Goal: Task Accomplishment & Management: Use online tool/utility

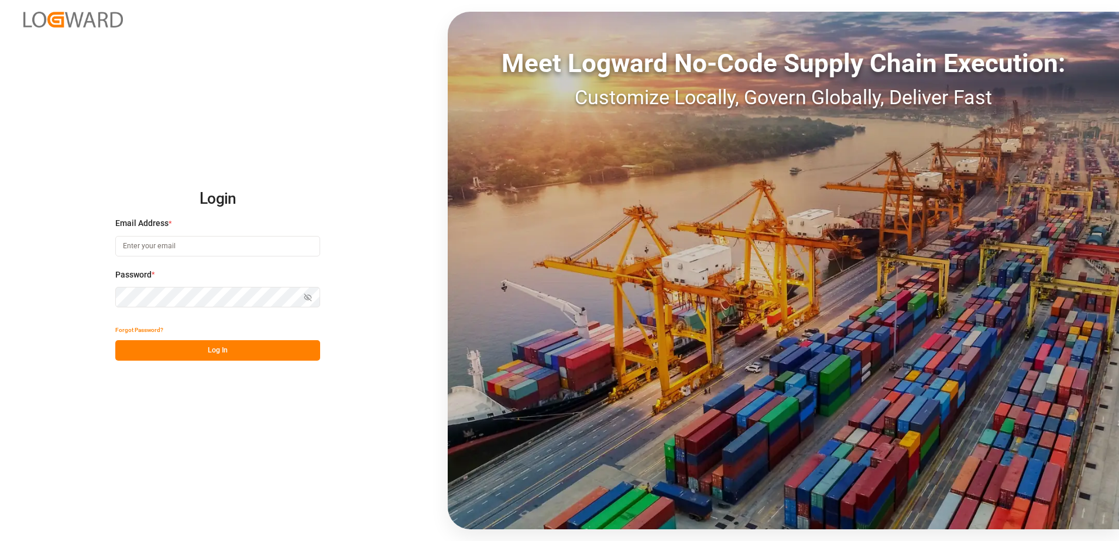
click at [207, 248] on input at bounding box center [217, 246] width 205 height 20
type input "[PERSON_NAME][EMAIL_ADDRESS][DOMAIN_NAME]"
click at [306, 295] on icon "button" at bounding box center [308, 297] width 8 height 8
click at [197, 344] on button "Log In" at bounding box center [217, 350] width 205 height 20
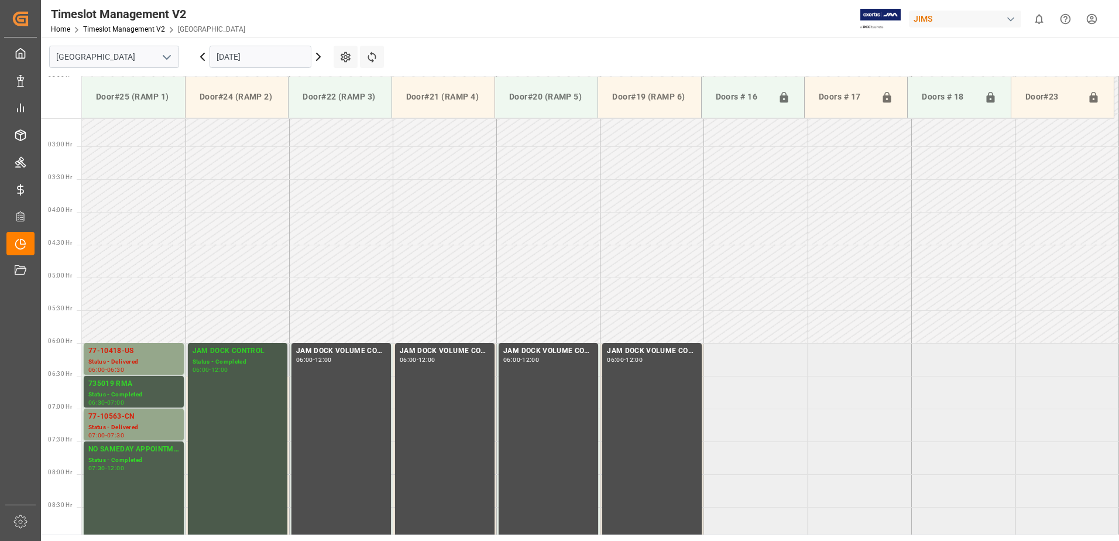
scroll to position [150, 0]
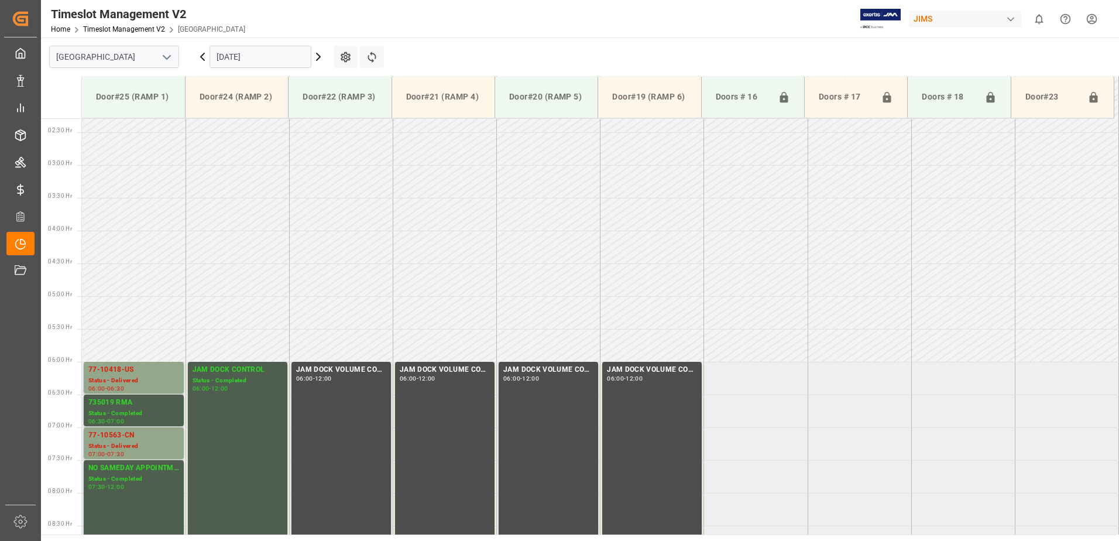
click at [270, 54] on input "[DATE]" at bounding box center [261, 57] width 102 height 22
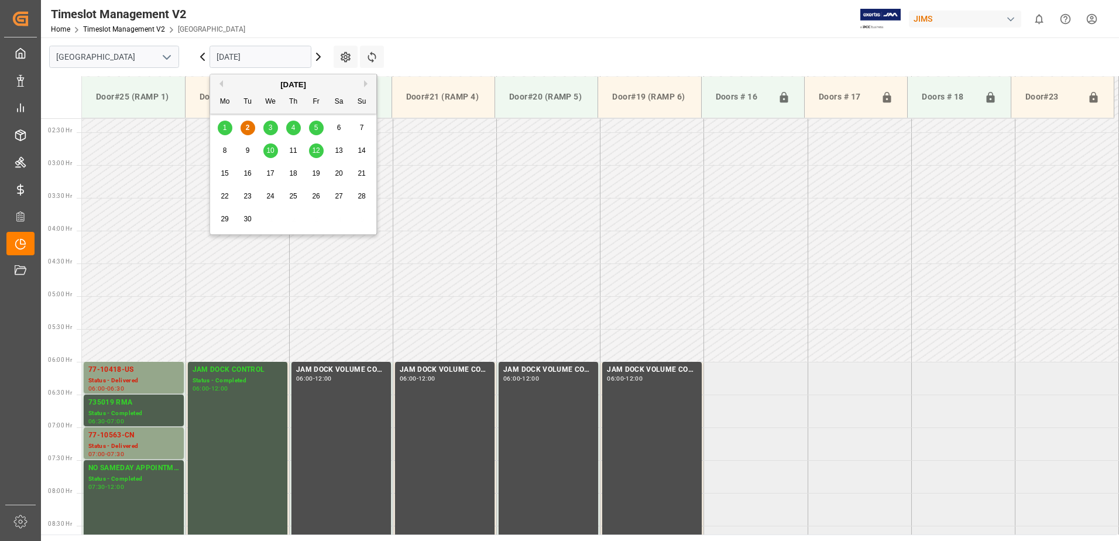
click at [270, 129] on span "3" at bounding box center [271, 128] width 4 height 8
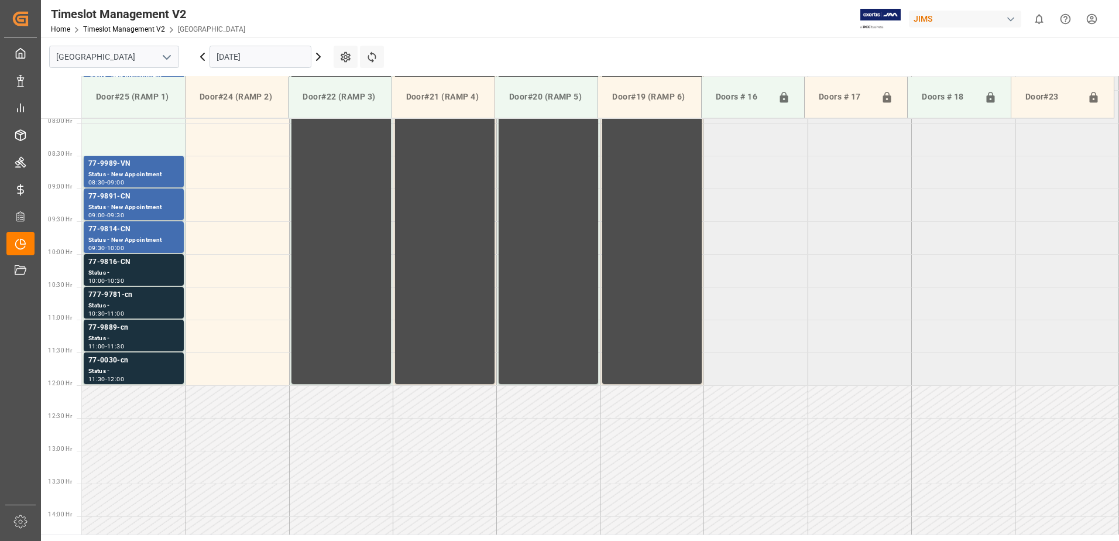
scroll to position [501, 0]
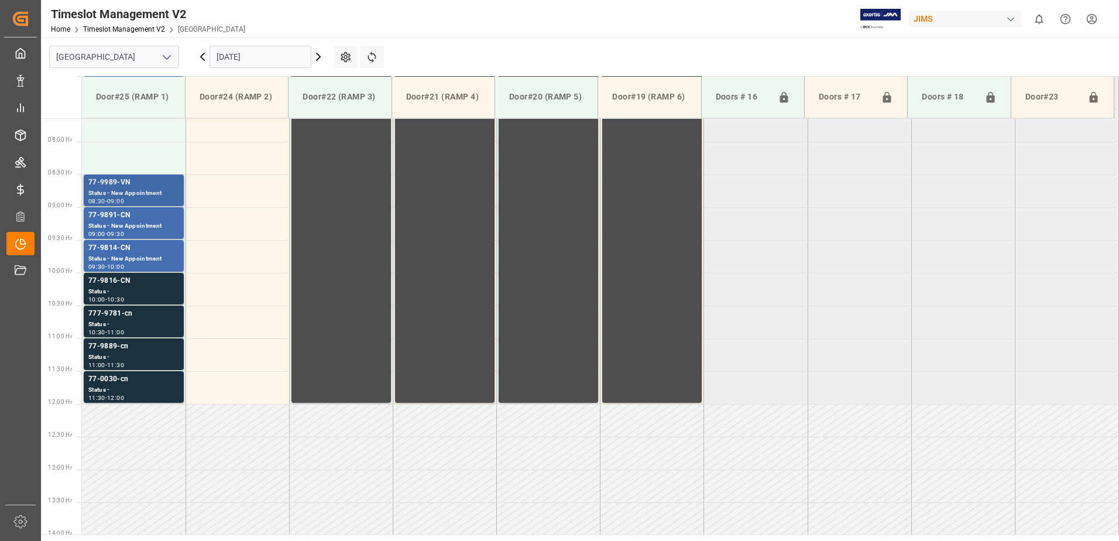
click at [142, 188] on div "77-9989-VN" at bounding box center [133, 183] width 91 height 12
click at [149, 218] on div "77-9891-CN" at bounding box center [133, 216] width 91 height 12
click at [163, 246] on div "77-9814-CN" at bounding box center [133, 248] width 91 height 12
click at [166, 283] on div "77-9816-CN" at bounding box center [133, 281] width 91 height 12
click at [165, 319] on div "777-9781-cn" at bounding box center [133, 314] width 91 height 12
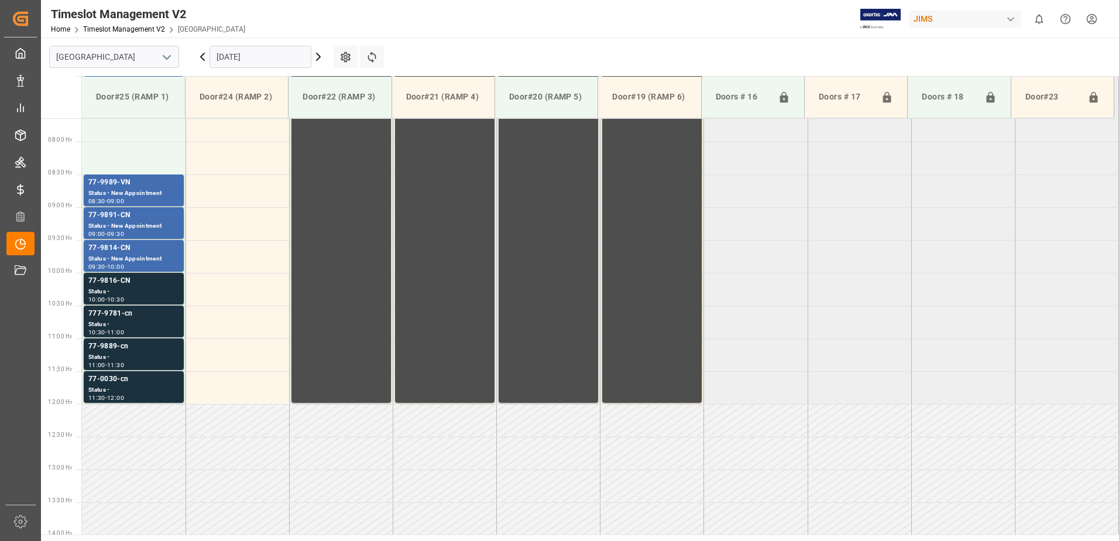
click at [167, 345] on div "77-9889-cn" at bounding box center [133, 347] width 91 height 12
click at [167, 378] on div "77-0030-cn" at bounding box center [133, 380] width 91 height 12
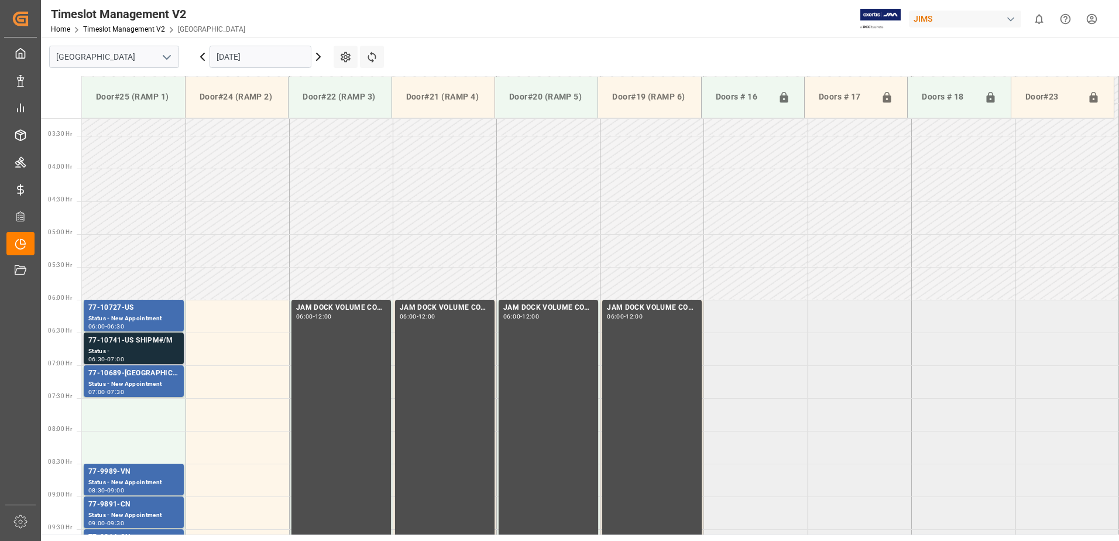
scroll to position [208, 0]
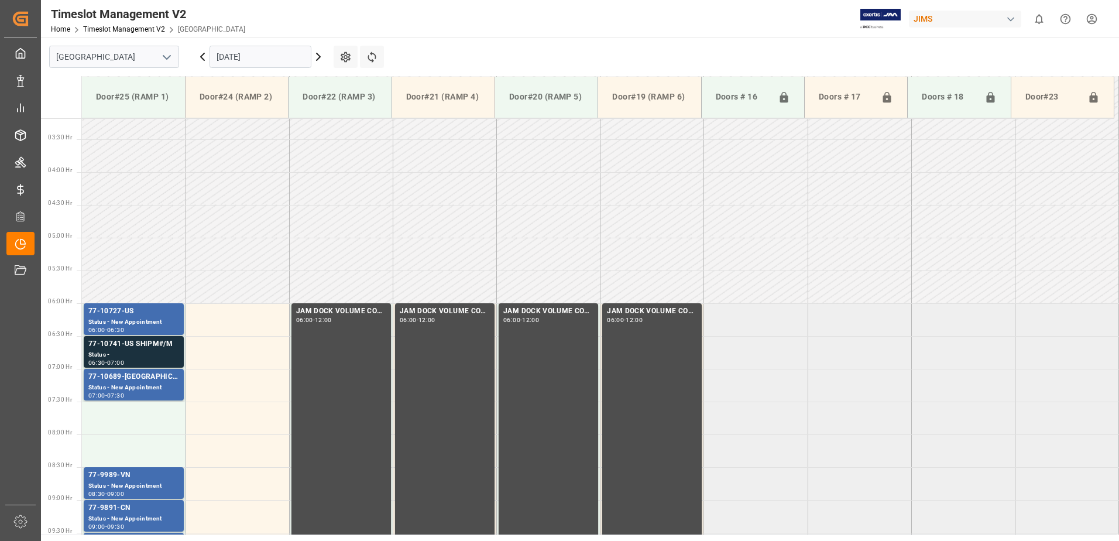
click at [271, 54] on input "[DATE]" at bounding box center [261, 57] width 102 height 22
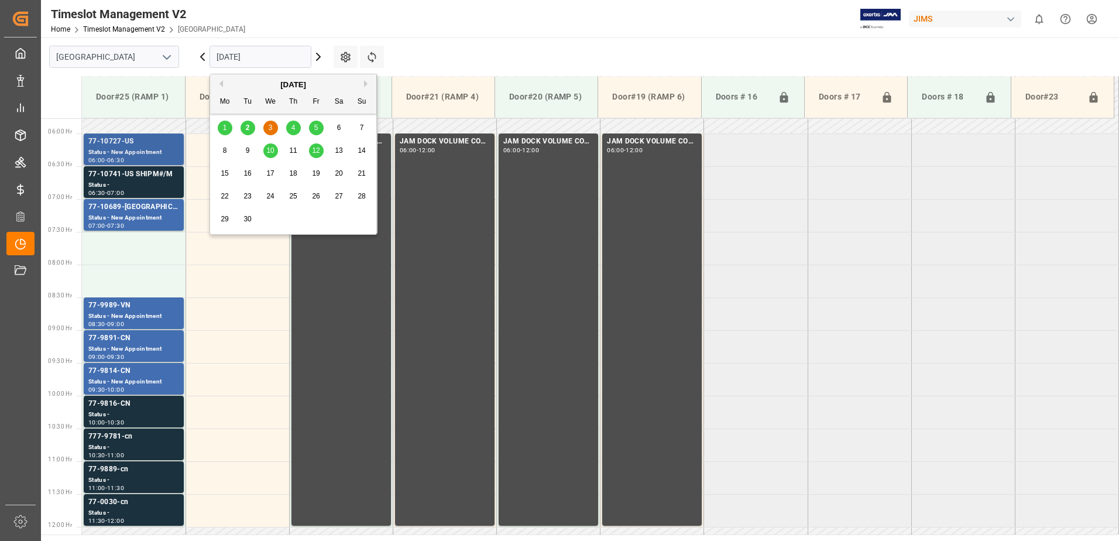
scroll to position [384, 0]
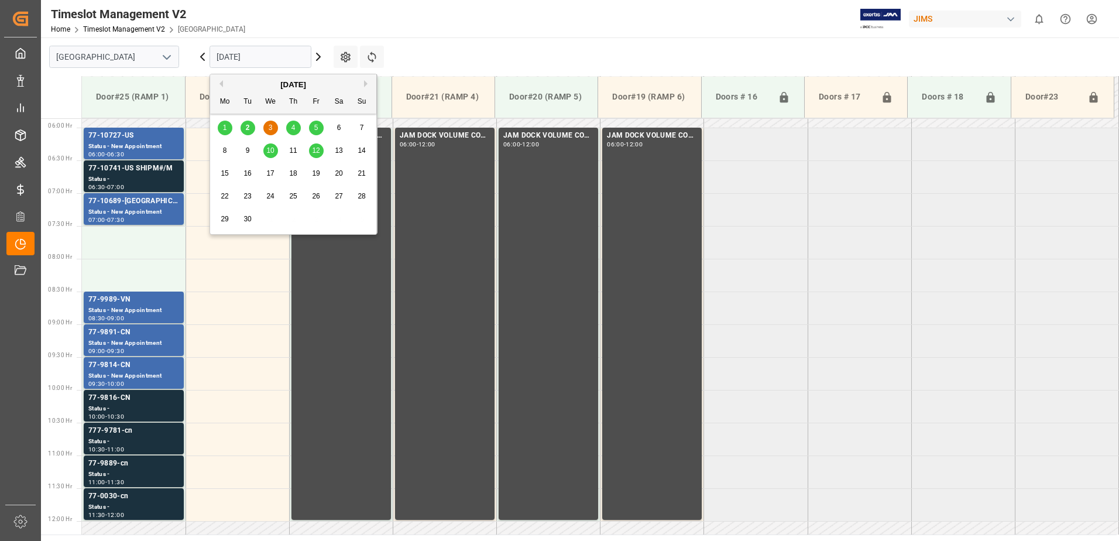
click at [295, 129] on span "4" at bounding box center [294, 128] width 4 height 8
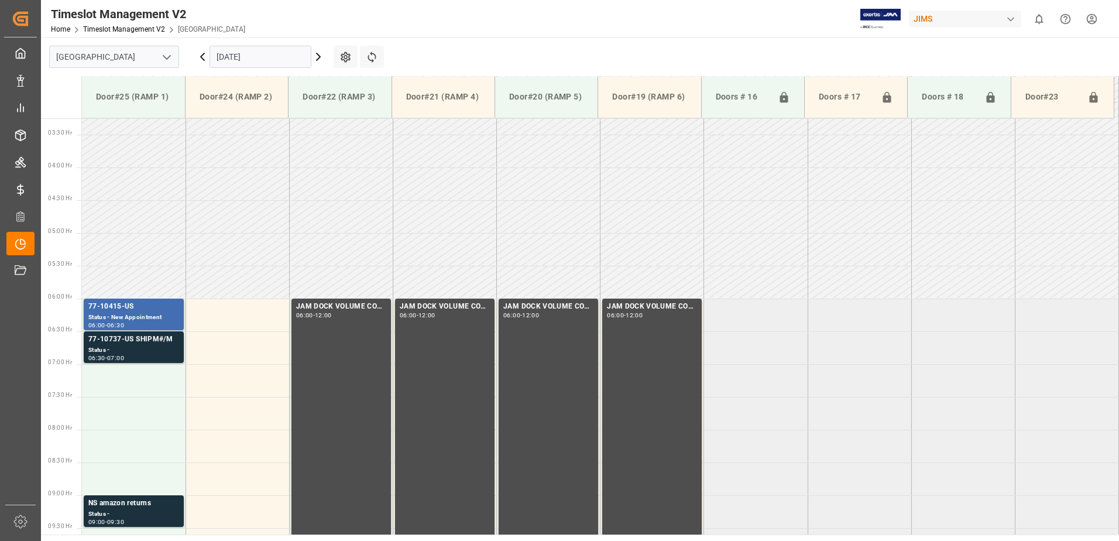
scroll to position [208, 0]
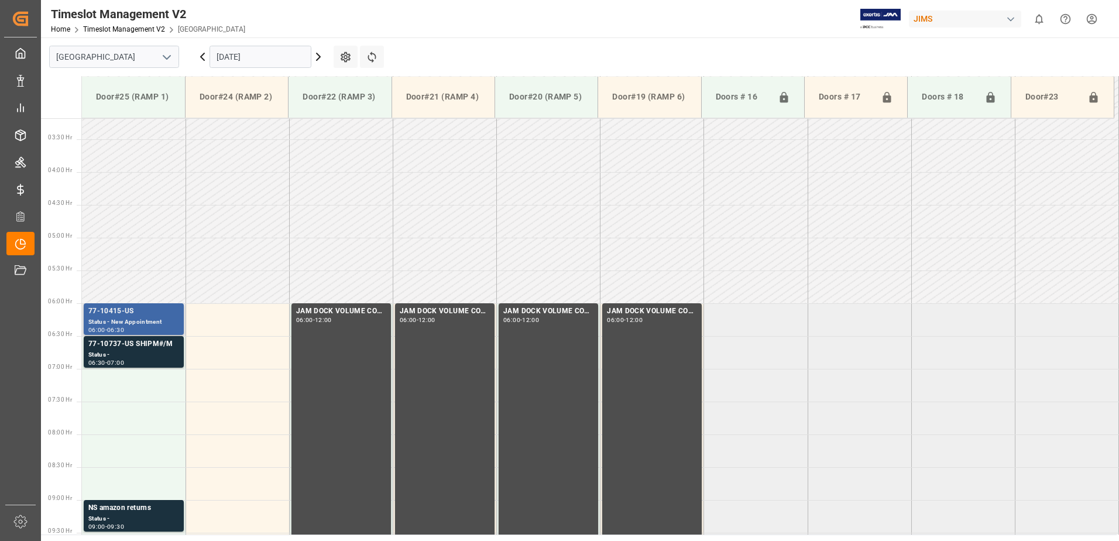
click at [141, 312] on div "77-10415-US" at bounding box center [133, 312] width 91 height 12
click at [130, 343] on div "77-10737-US SHIPM#/M" at bounding box center [133, 344] width 91 height 12
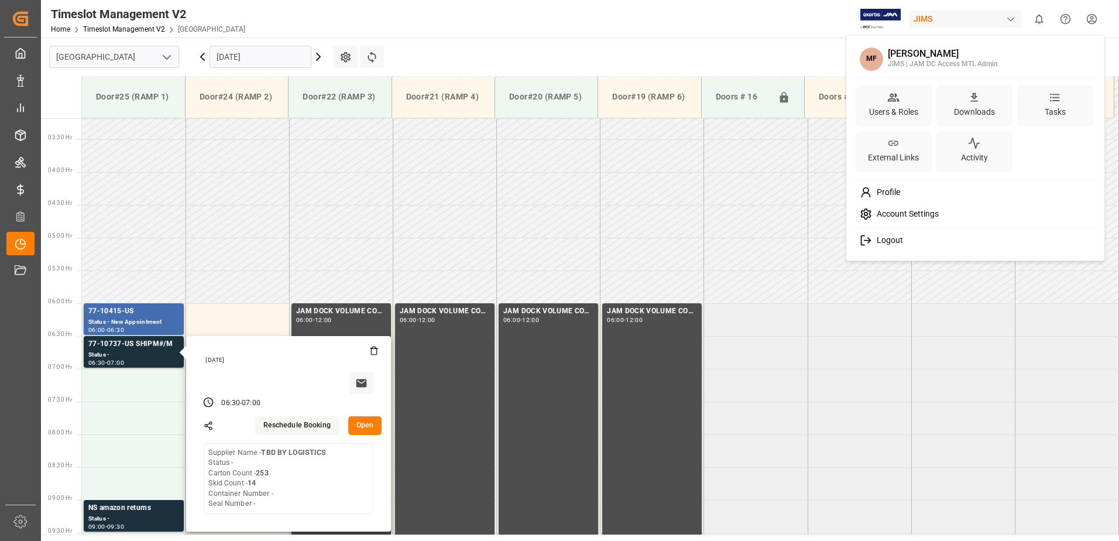
click at [1090, 16] on html "Created by potrace 1.15, written by [PERSON_NAME] [DATE]-[DATE] Created by potr…" at bounding box center [559, 270] width 1119 height 541
click at [895, 238] on span "Logout" at bounding box center [887, 240] width 31 height 11
